Goal: Information Seeking & Learning: Learn about a topic

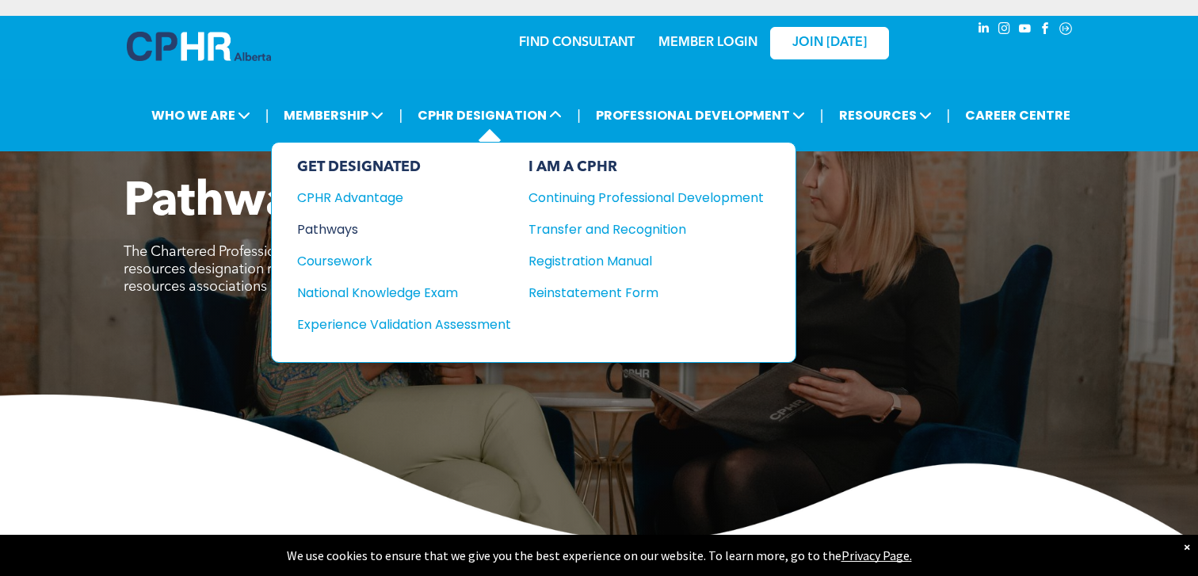
click at [337, 227] on div "Pathways" at bounding box center [393, 230] width 193 height 20
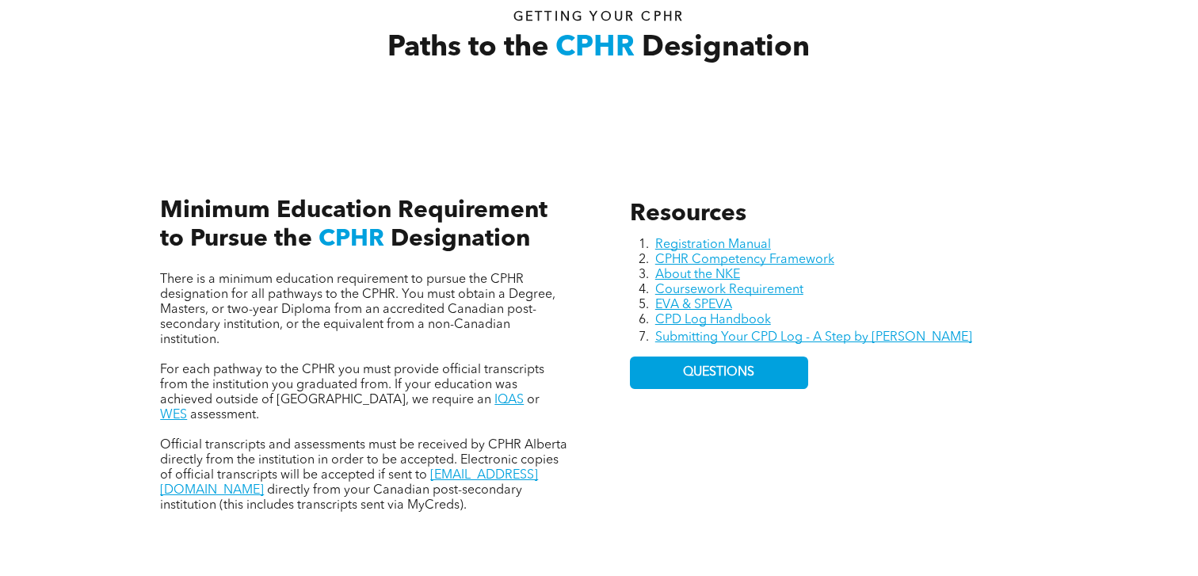
scroll to position [578, 0]
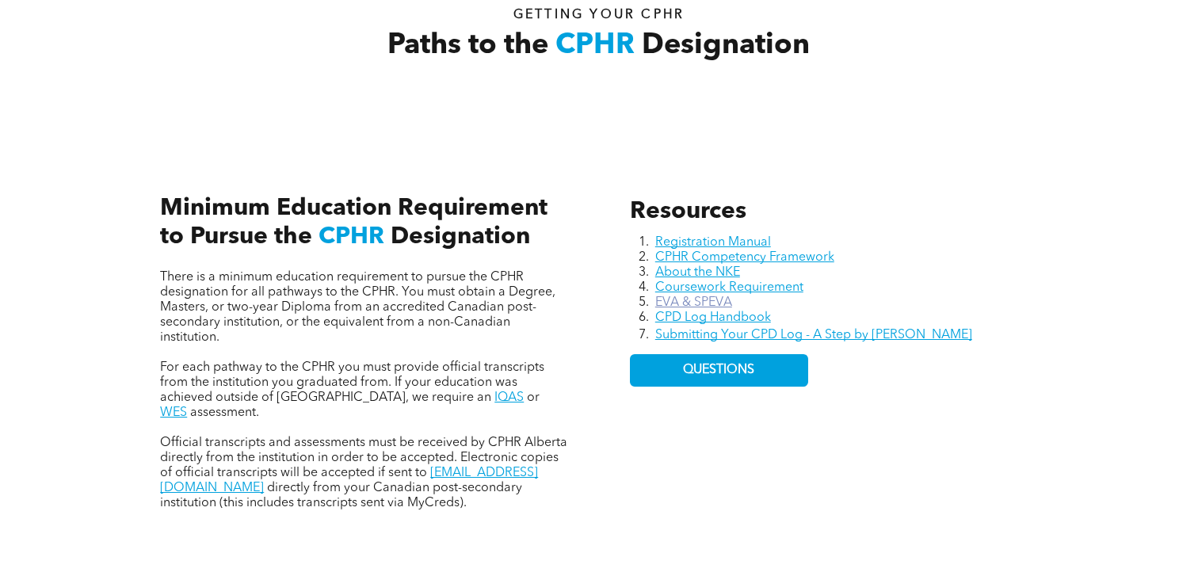
click at [701, 299] on link "EVA & SPEVA" at bounding box center [693, 302] width 77 height 13
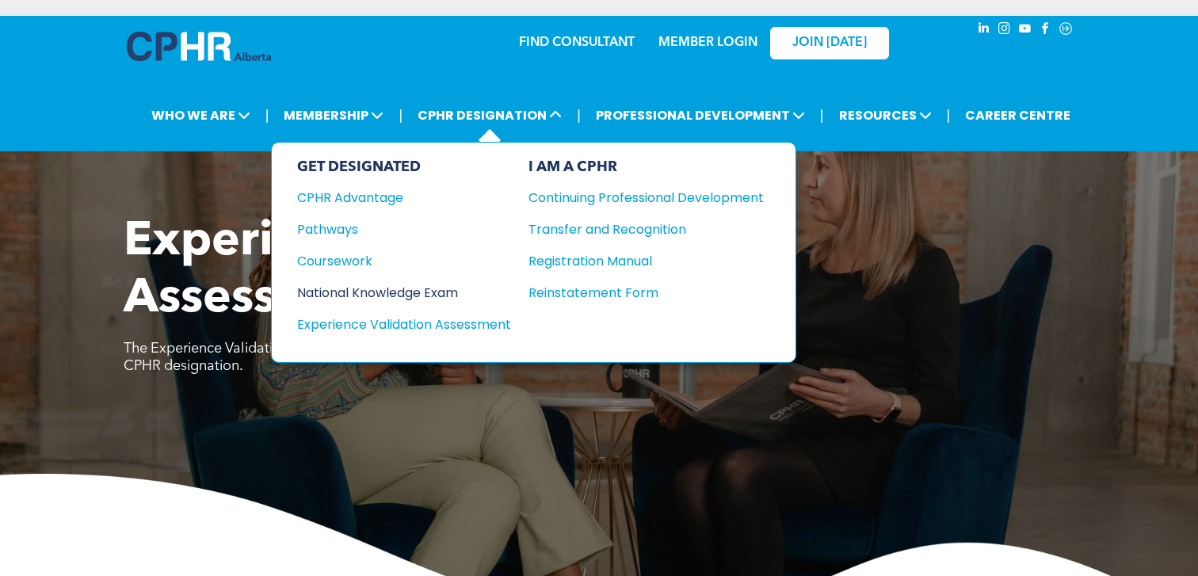
click at [380, 288] on div "National Knowledge Exam" at bounding box center [393, 293] width 193 height 20
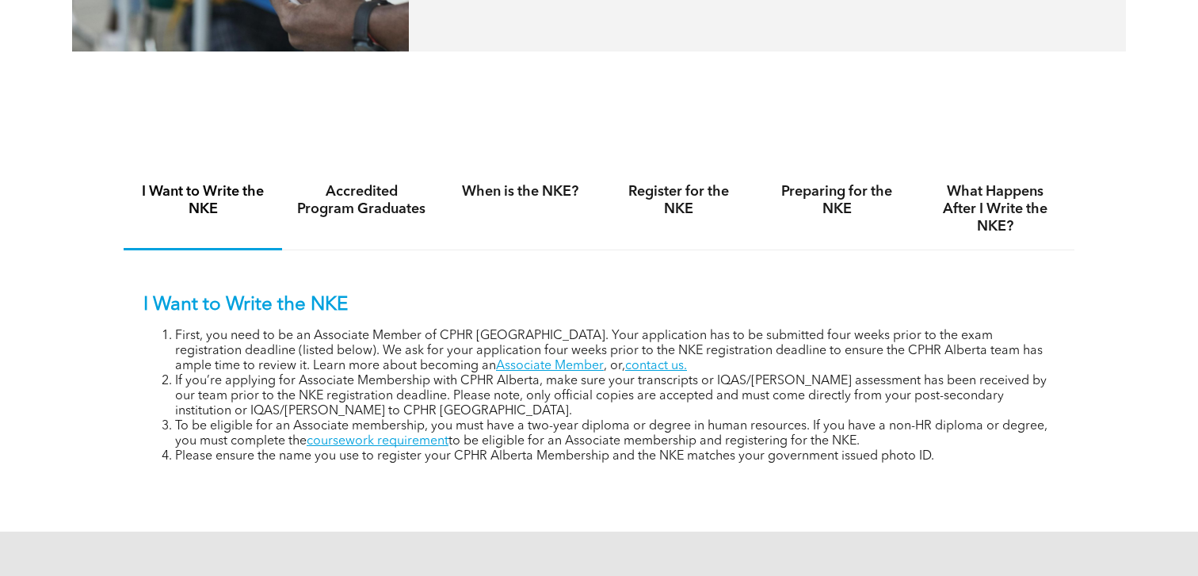
scroll to position [970, 0]
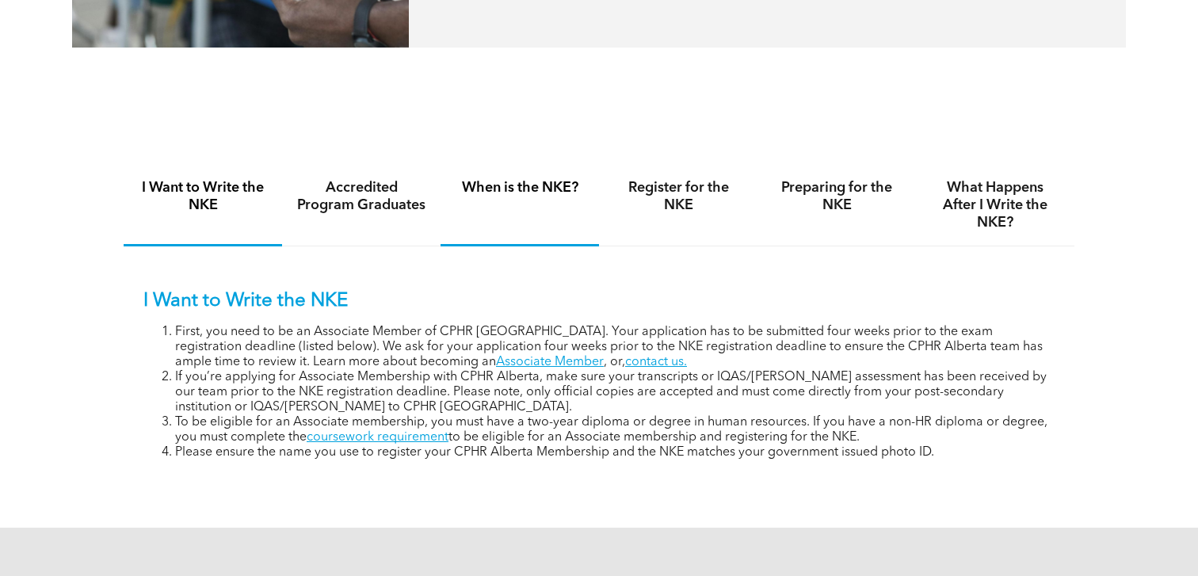
click at [463, 204] on div "When is the NKE?" at bounding box center [520, 206] width 158 height 82
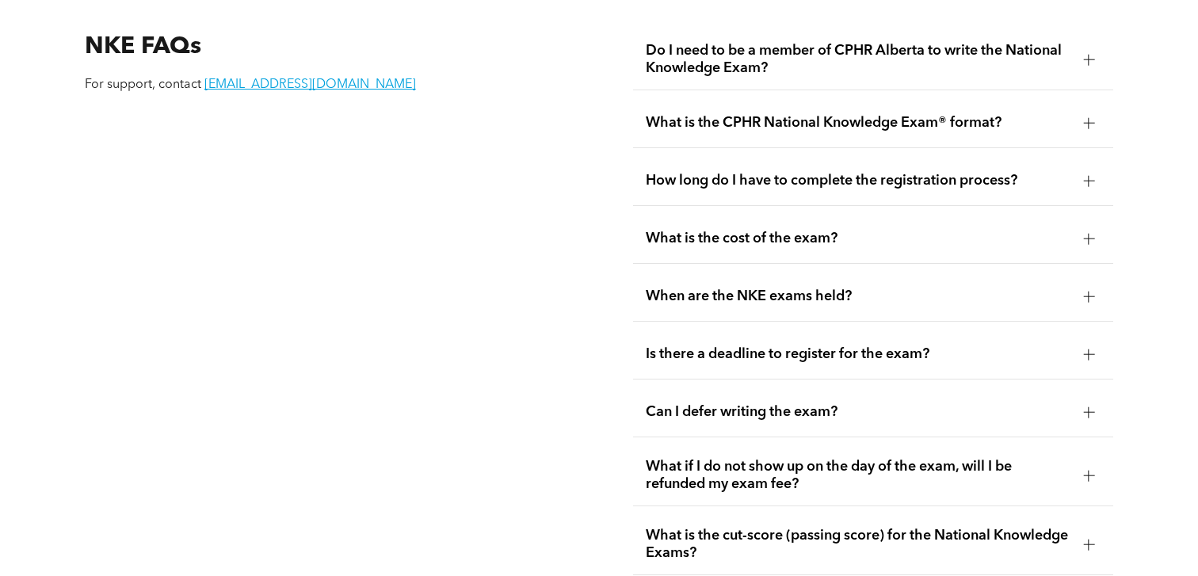
scroll to position [2087, 0]
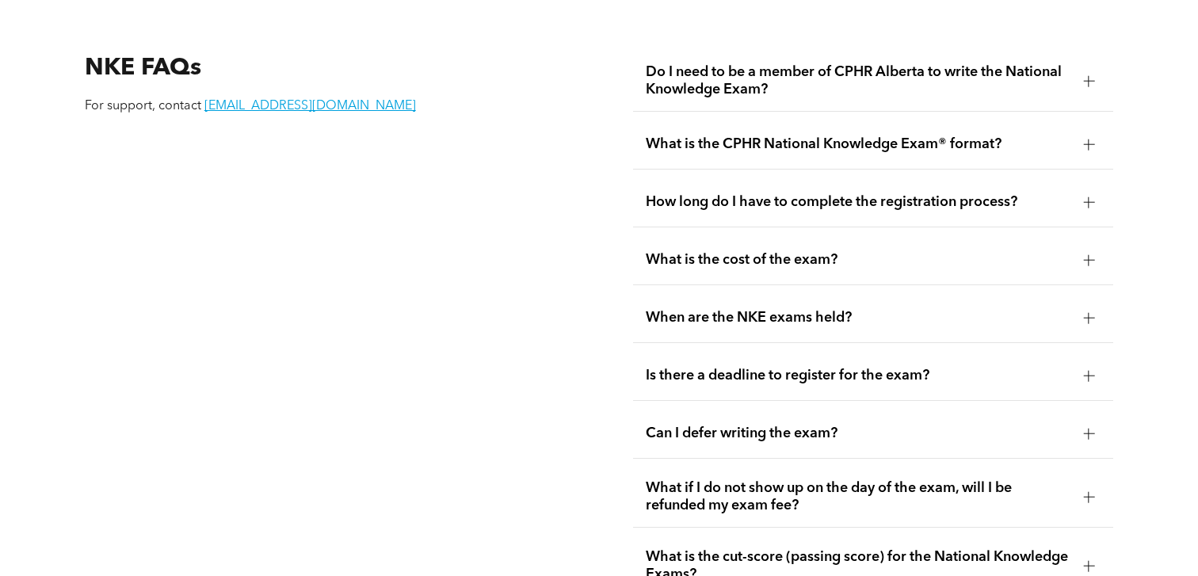
click at [960, 309] on span "When are the NKE exams held?" at bounding box center [859, 317] width 426 height 17
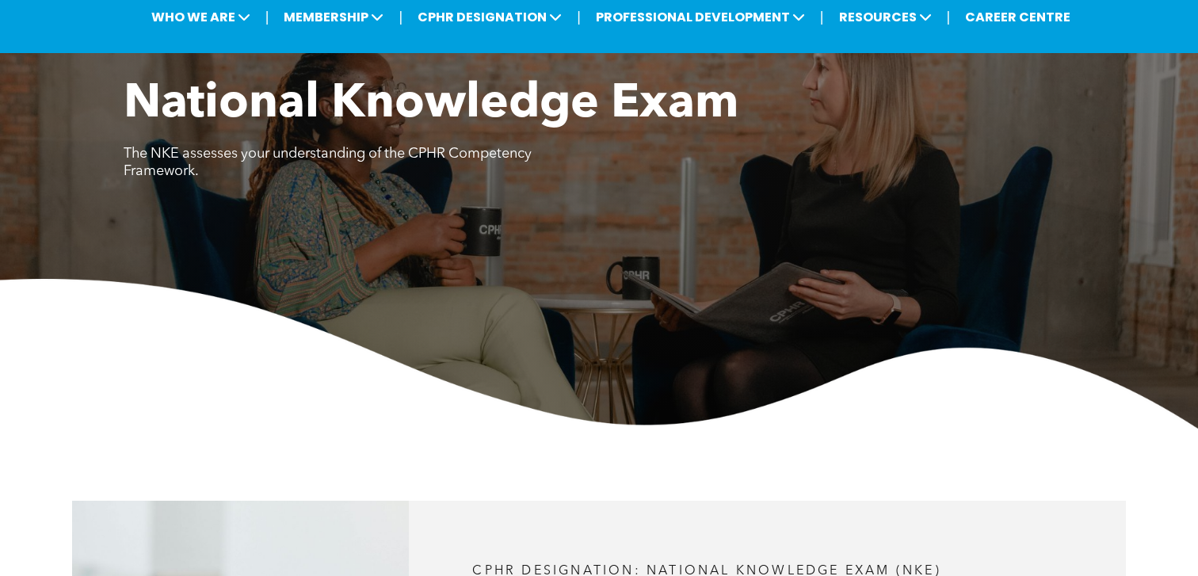
scroll to position [0, 0]
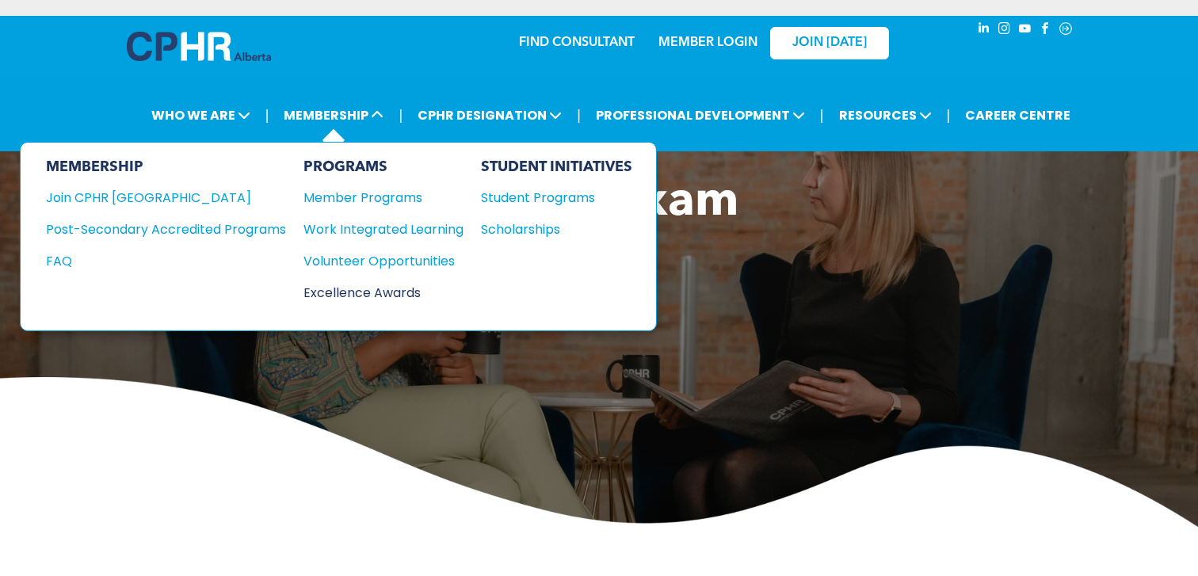
click at [353, 285] on div "Excellence Awards" at bounding box center [376, 293] width 144 height 20
click at [398, 260] on div "Volunteer Opportunities" at bounding box center [376, 261] width 144 height 20
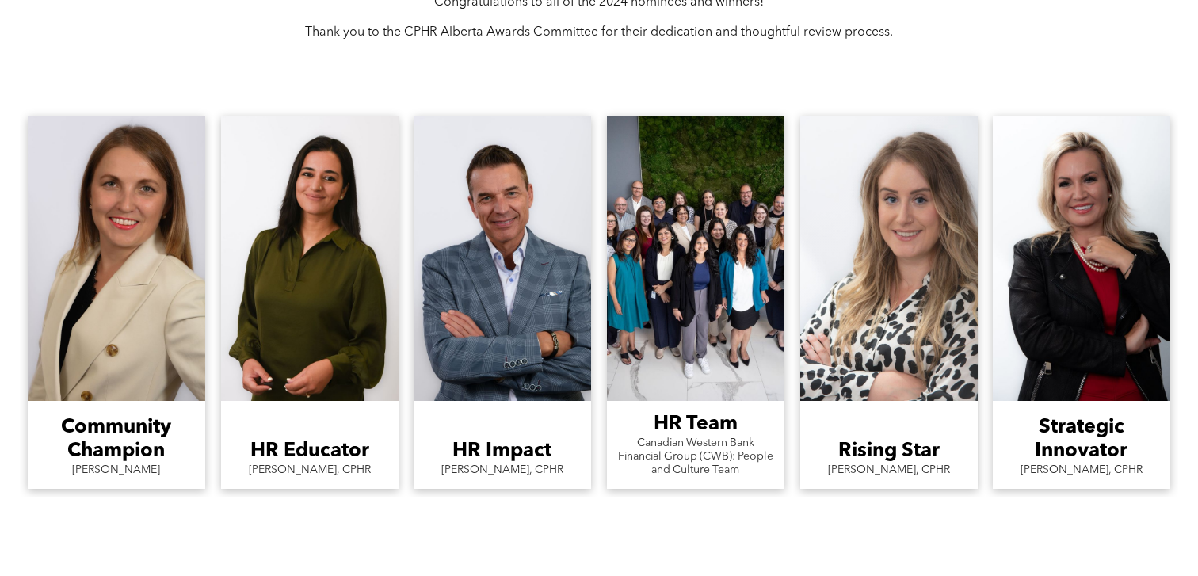
scroll to position [1376, 0]
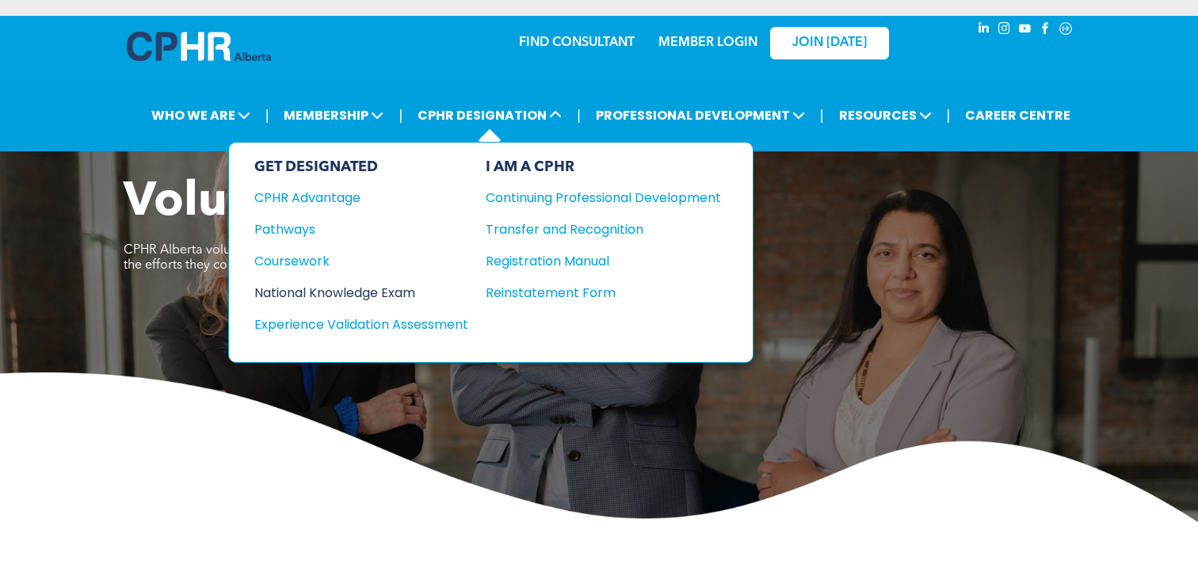
click at [308, 287] on div "National Knowledge Exam" at bounding box center [350, 293] width 193 height 20
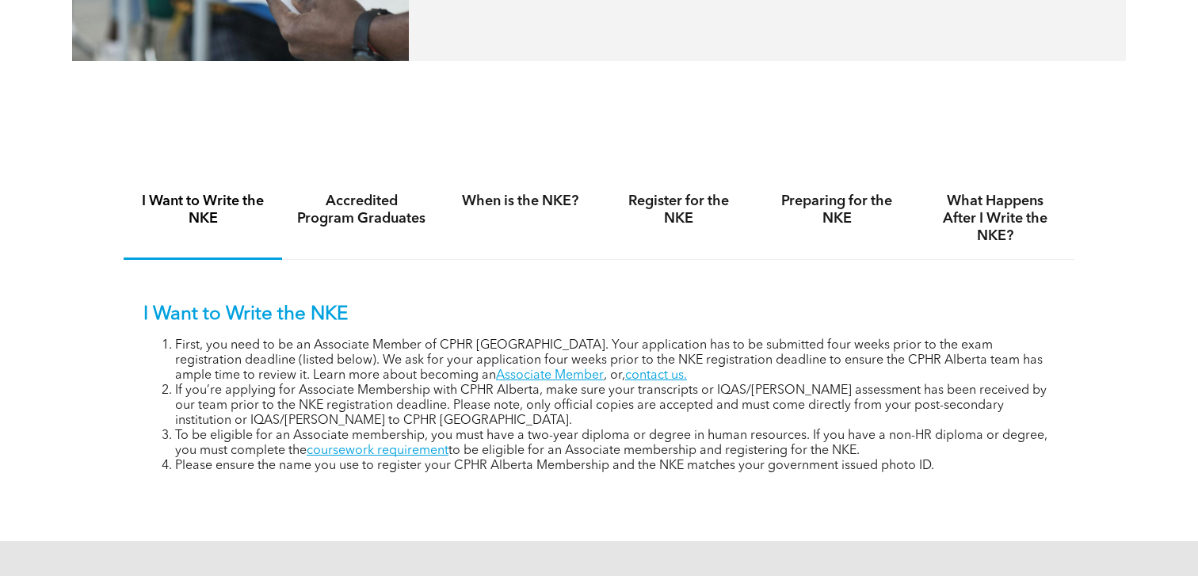
scroll to position [970, 0]
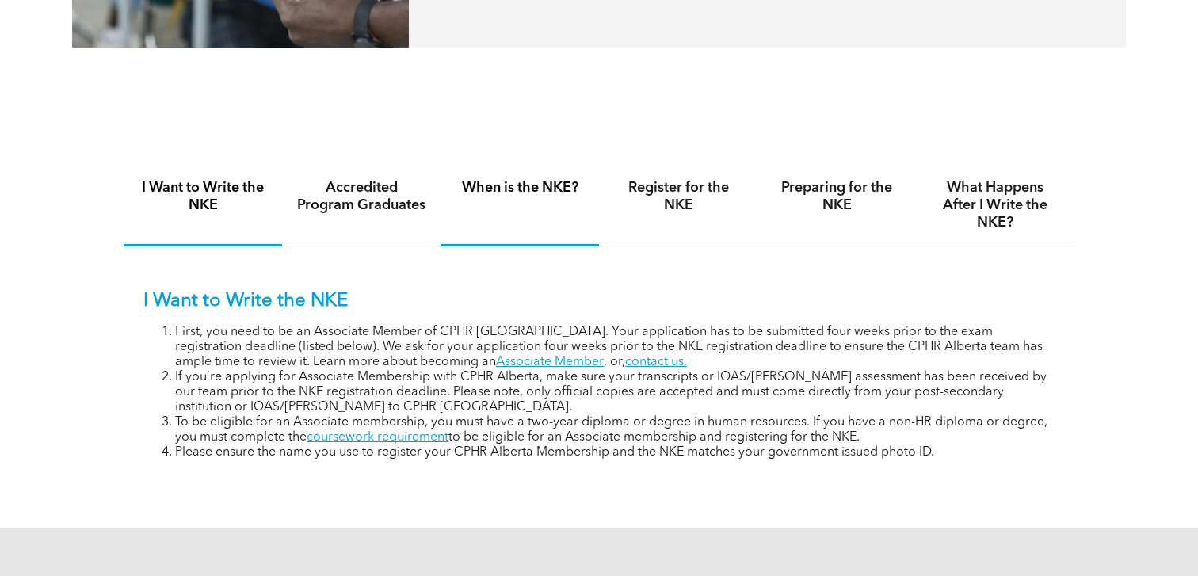
click at [510, 208] on div "When is the NKE?" at bounding box center [520, 206] width 158 height 82
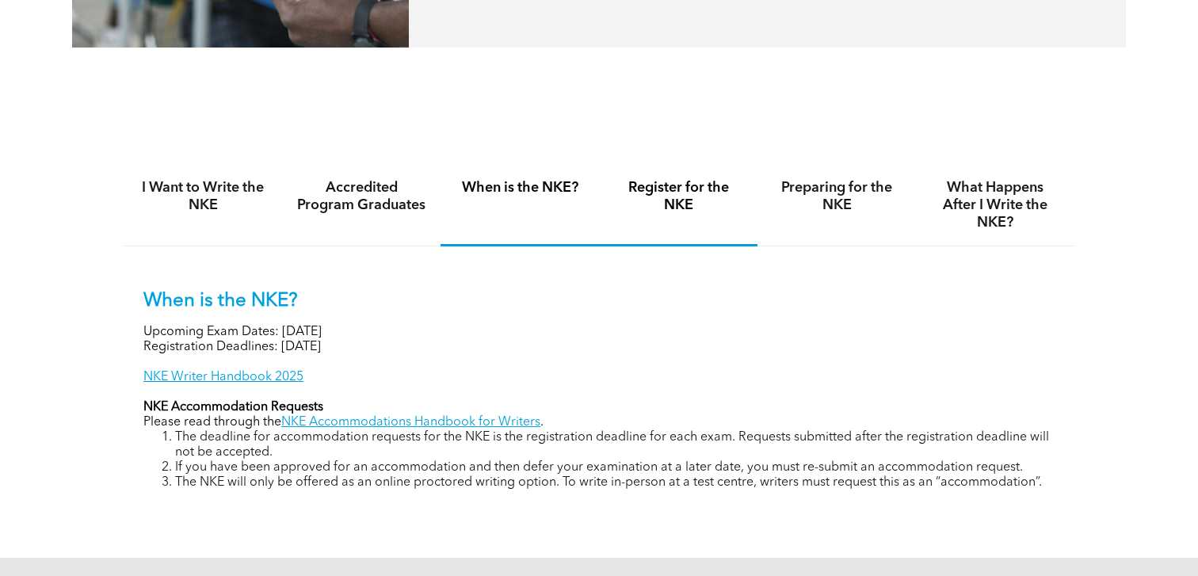
click at [700, 190] on h4 "Register for the NKE" at bounding box center [678, 196] width 130 height 35
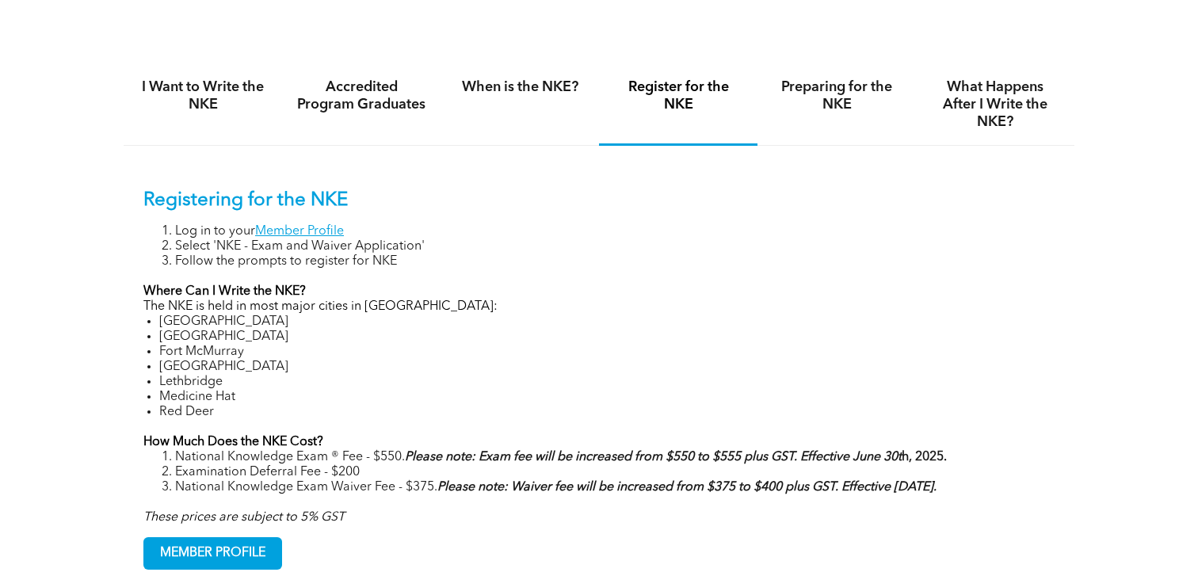
scroll to position [1067, 0]
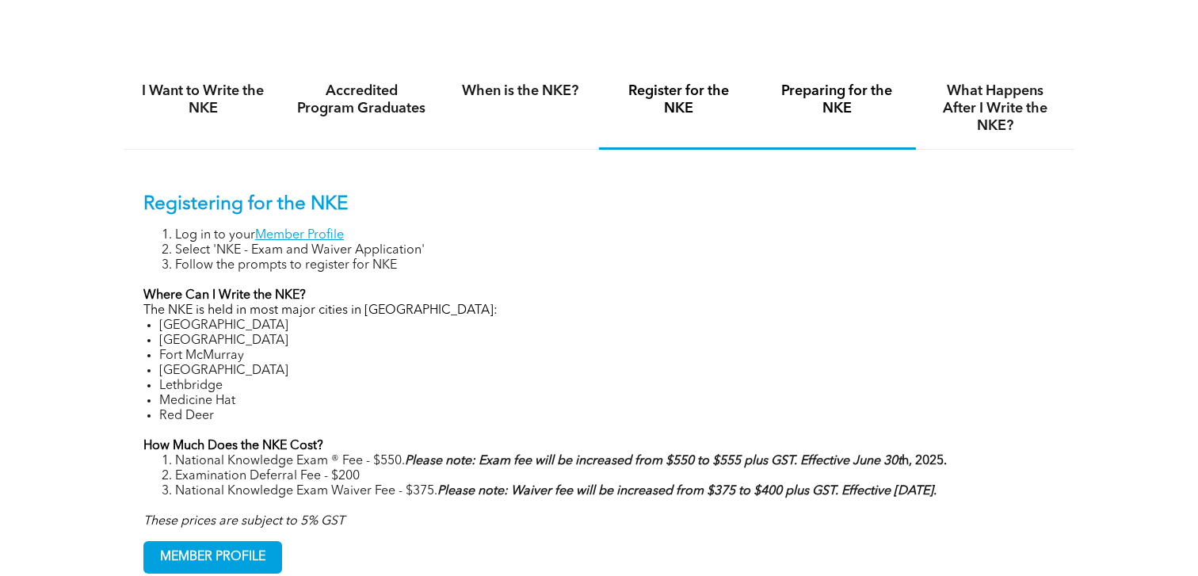
click at [819, 120] on div "Preparing for the NKE" at bounding box center [837, 109] width 158 height 82
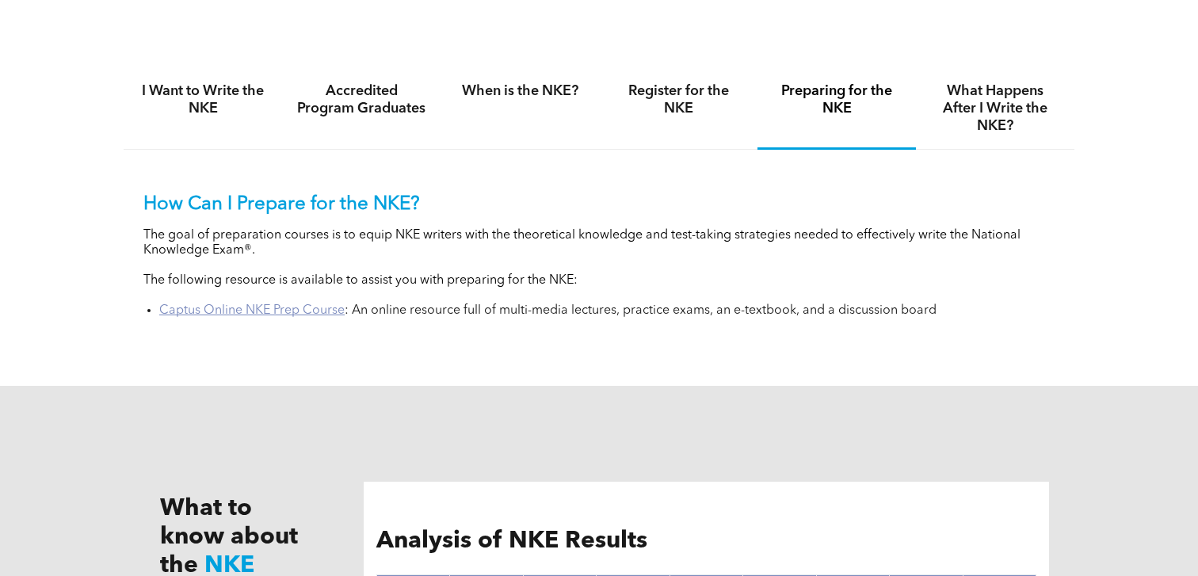
click at [281, 305] on link "Captus Online NKE Prep Course" at bounding box center [251, 310] width 185 height 13
